Goal: Find specific page/section: Find specific page/section

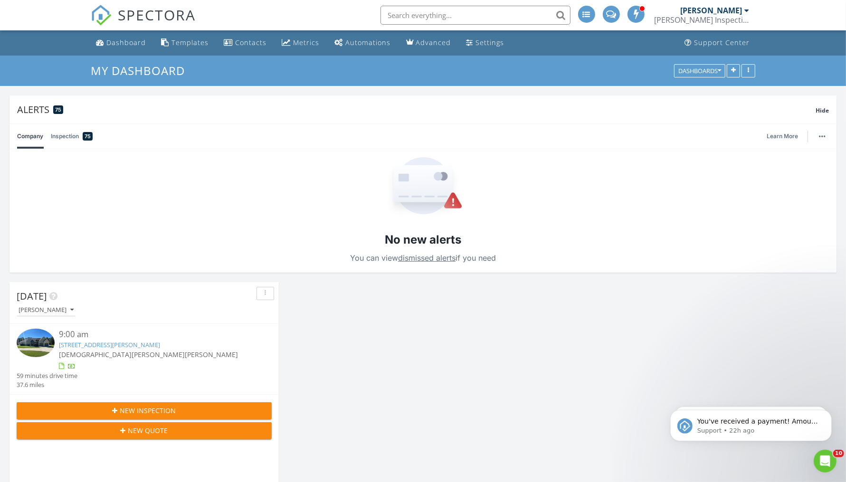
scroll to position [2450, 864]
click at [125, 37] on link "Dashboard" at bounding box center [121, 43] width 57 height 18
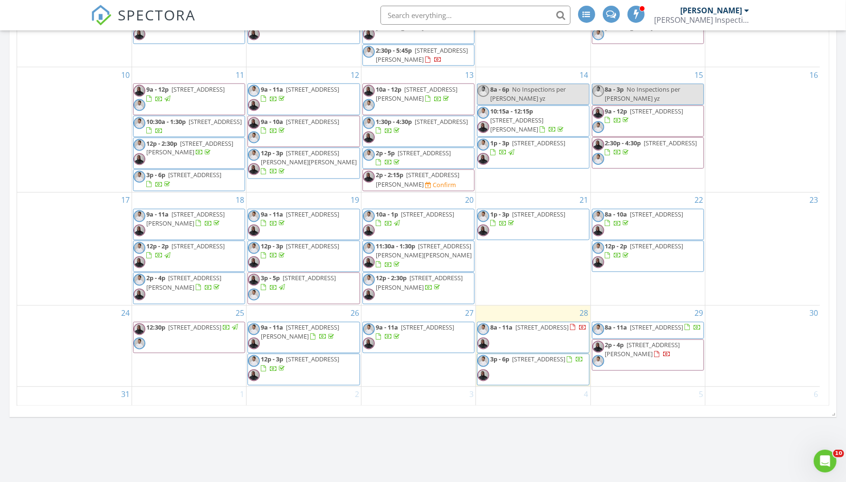
scroll to position [1571, 0]
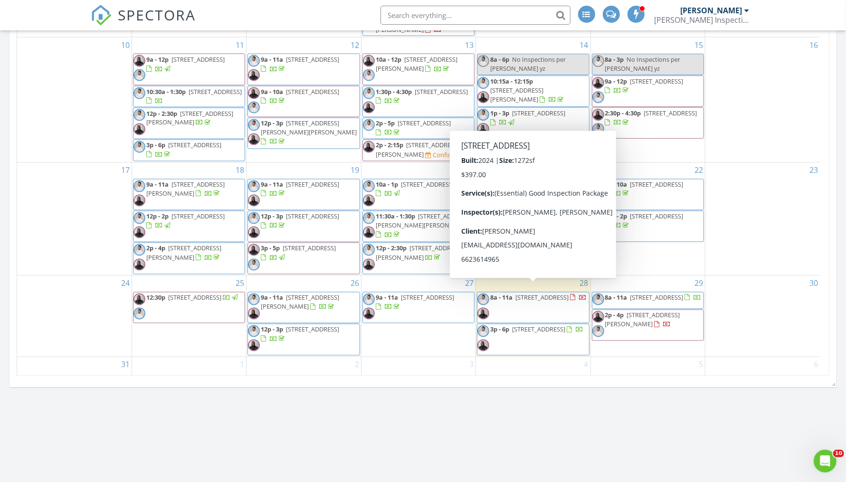
click at [532, 293] on span "6808 Newbridge Cv, Bessemer 35022" at bounding box center [541, 297] width 53 height 9
